Goal: Task Accomplishment & Management: Use online tool/utility

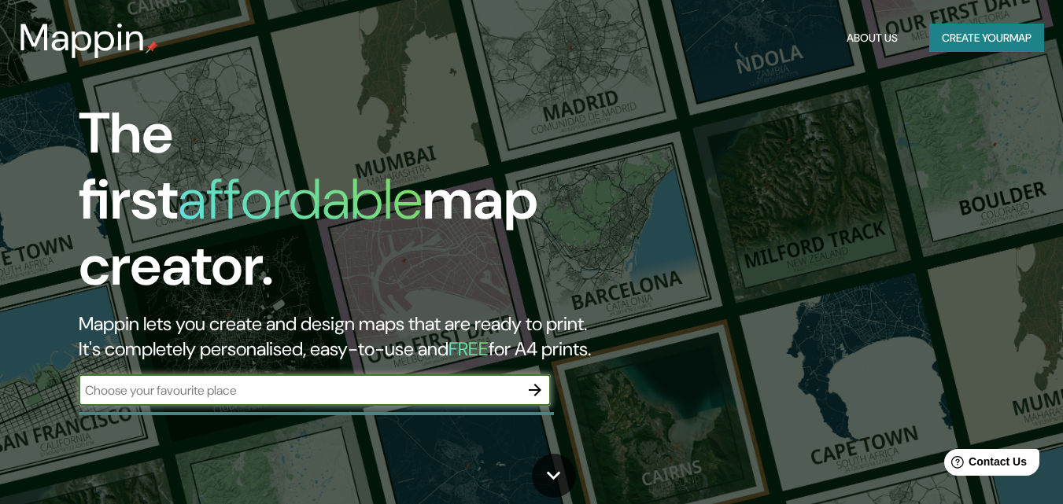
click at [277, 382] on input "text" at bounding box center [299, 391] width 441 height 18
type input "HUANUCO"
click at [536, 381] on icon "button" at bounding box center [535, 390] width 19 height 19
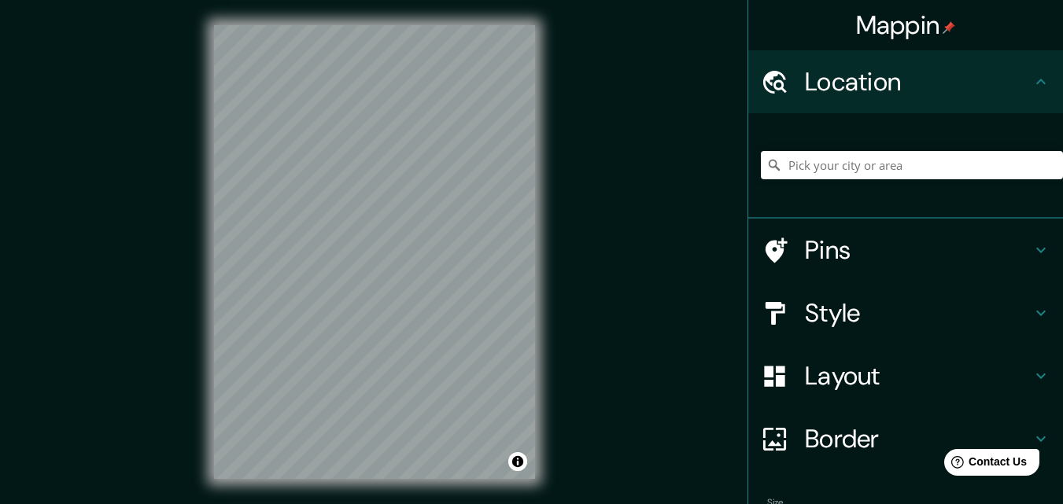
click at [541, 504] on html "Mappin Location Pins Style Layout Border Choose a border. Hint : you can make l…" at bounding box center [531, 252] width 1063 height 504
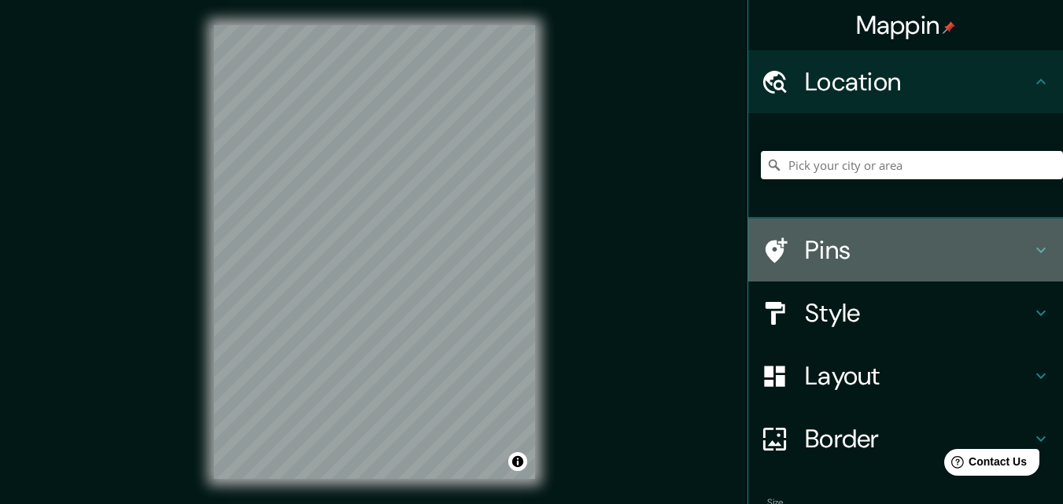
click at [1037, 249] on icon at bounding box center [1041, 251] width 9 height 6
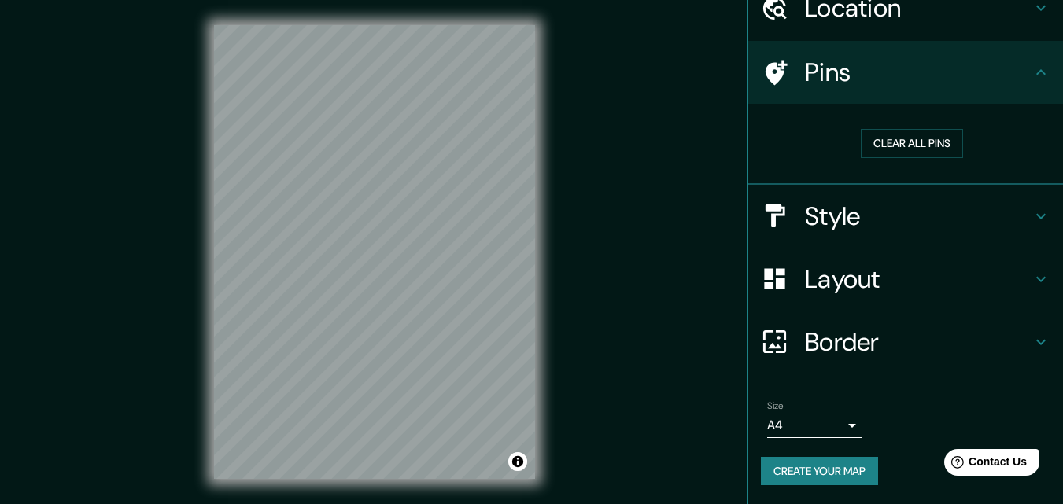
click at [543, 504] on html "Mappin Location Pins Clear all pins Style Layout Border Choose a border. Hint :…" at bounding box center [531, 252] width 1063 height 504
click at [540, 371] on div "© Mapbox © OpenStreetMap Improve this map" at bounding box center [374, 252] width 371 height 504
